Goal: Find specific page/section: Find specific page/section

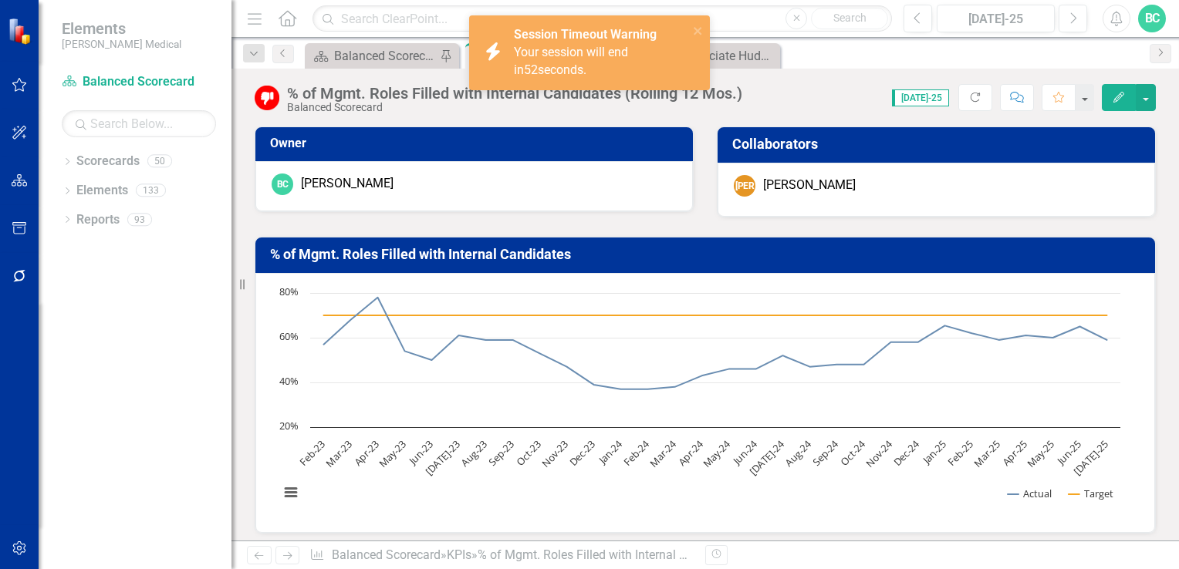
scroll to position [376, 0]
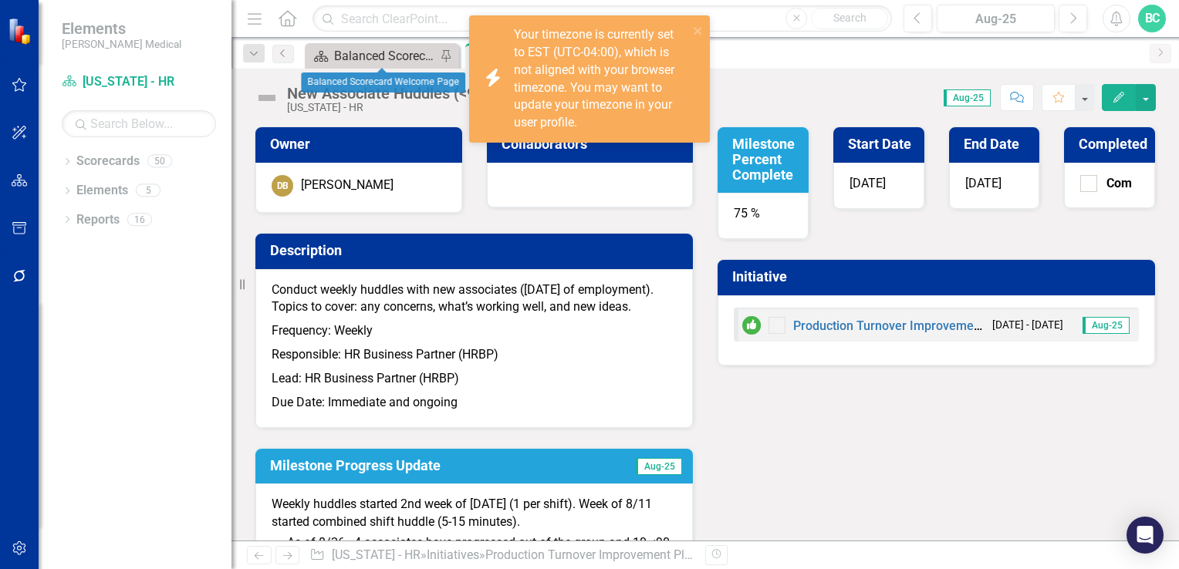
click at [377, 57] on div "Balanced Scorecard Welcome Page" at bounding box center [385, 55] width 102 height 19
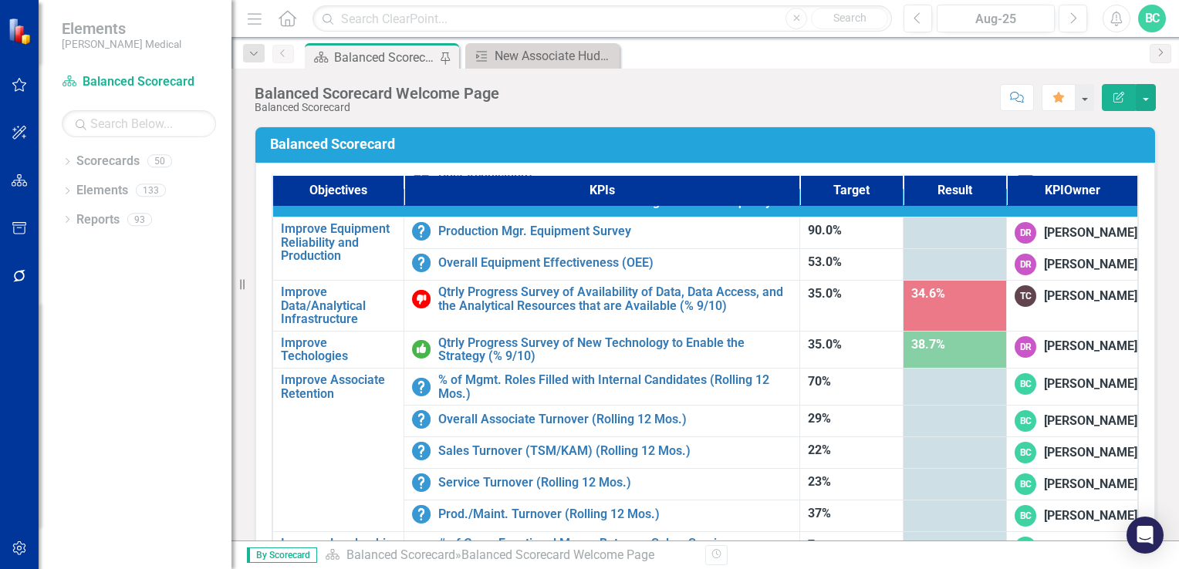
scroll to position [907, 0]
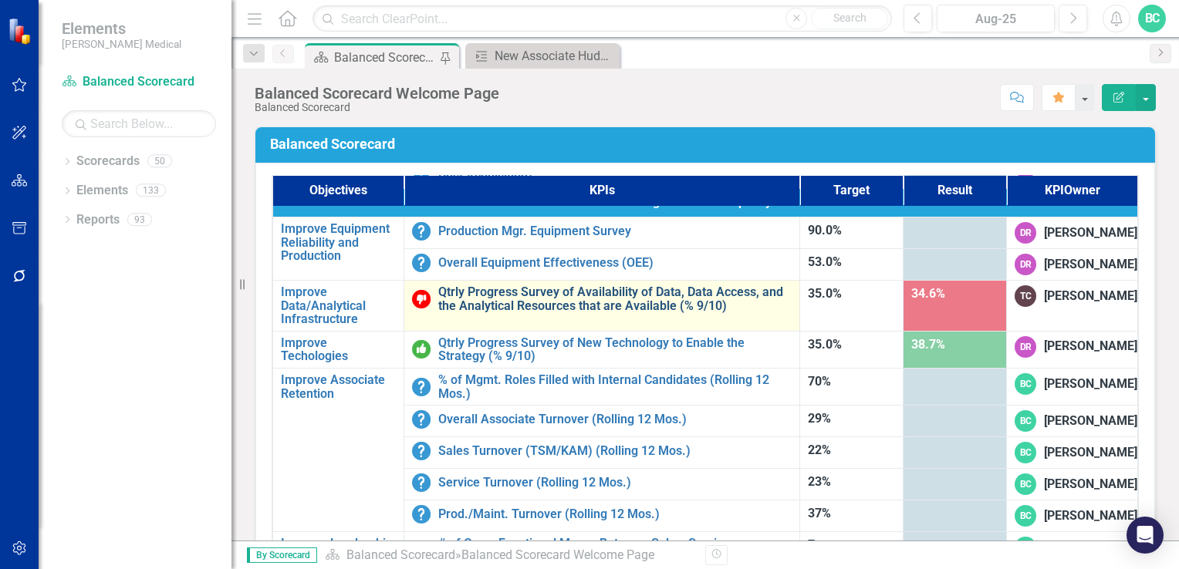
click at [644, 292] on link "Qtrly Progress Survey of Availability of Data, Data Access, and the Analytical …" at bounding box center [614, 299] width 353 height 27
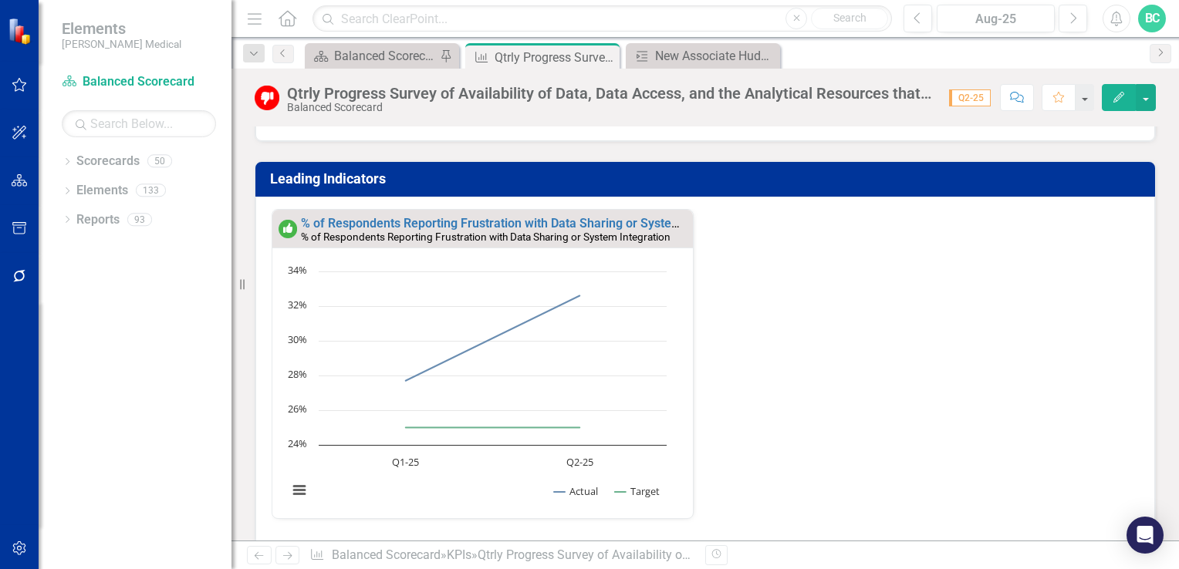
scroll to position [398, 0]
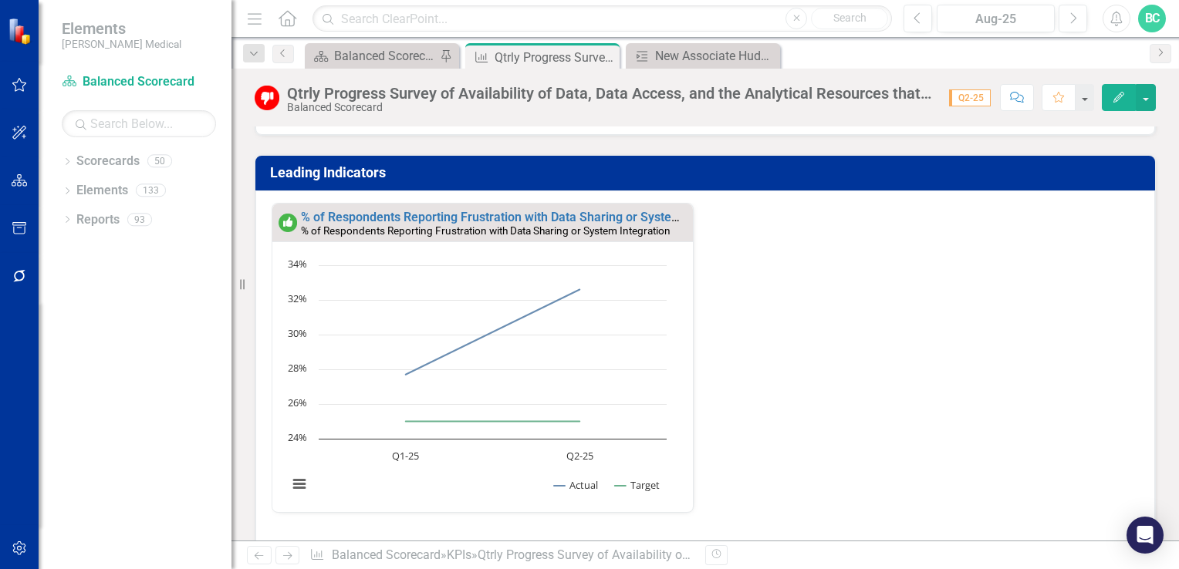
click at [821, 370] on div "% of Respondents Reporting Frustration with Data Sharing or System Integration …" at bounding box center [705, 367] width 890 height 329
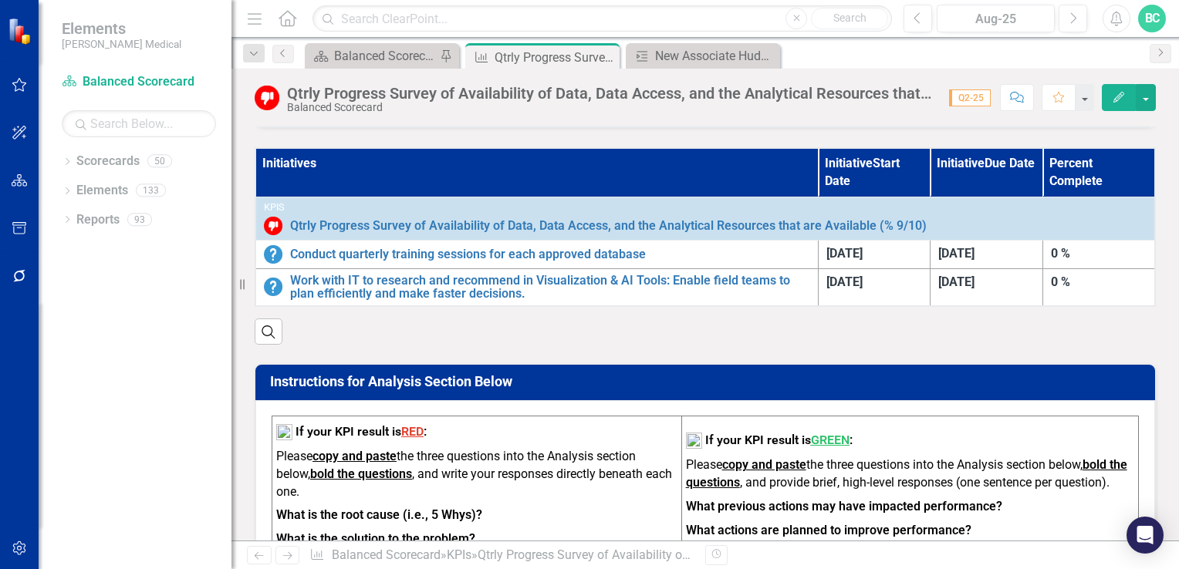
scroll to position [851, 0]
